Goal: Transaction & Acquisition: Purchase product/service

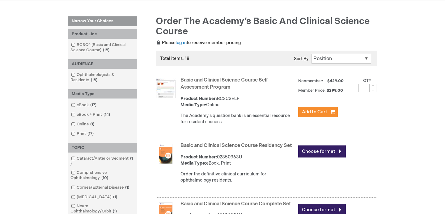
scroll to position [104, 0]
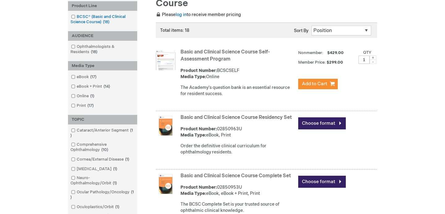
click at [77, 17] on span at bounding box center [77, 16] width 0 height 5
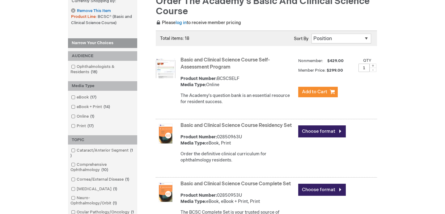
scroll to position [166, 0]
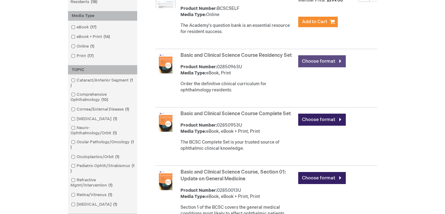
click at [315, 60] on link "Choose format" at bounding box center [322, 61] width 48 height 12
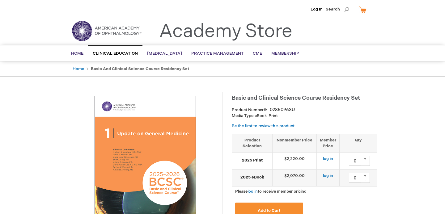
scroll to position [2, 0]
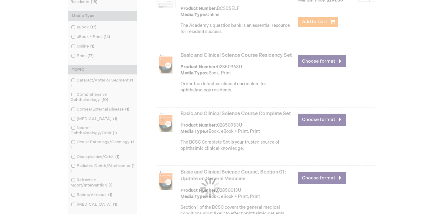
scroll to position [104, 0]
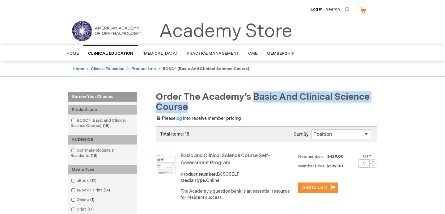
drag, startPoint x: 256, startPoint y: 98, endPoint x: 231, endPoint y: 110, distance: 28.1
click at [231, 110] on h1 "Order the Academy’s Basic and Clinical Science Course" at bounding box center [264, 102] width 226 height 20
copy span "Basic and Clinical Science Course"
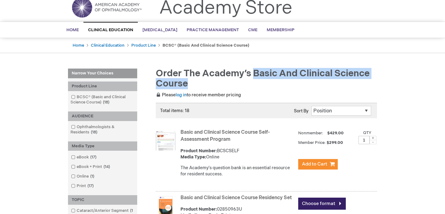
scroll to position [61, 0]
